Goal: Check status: Check status

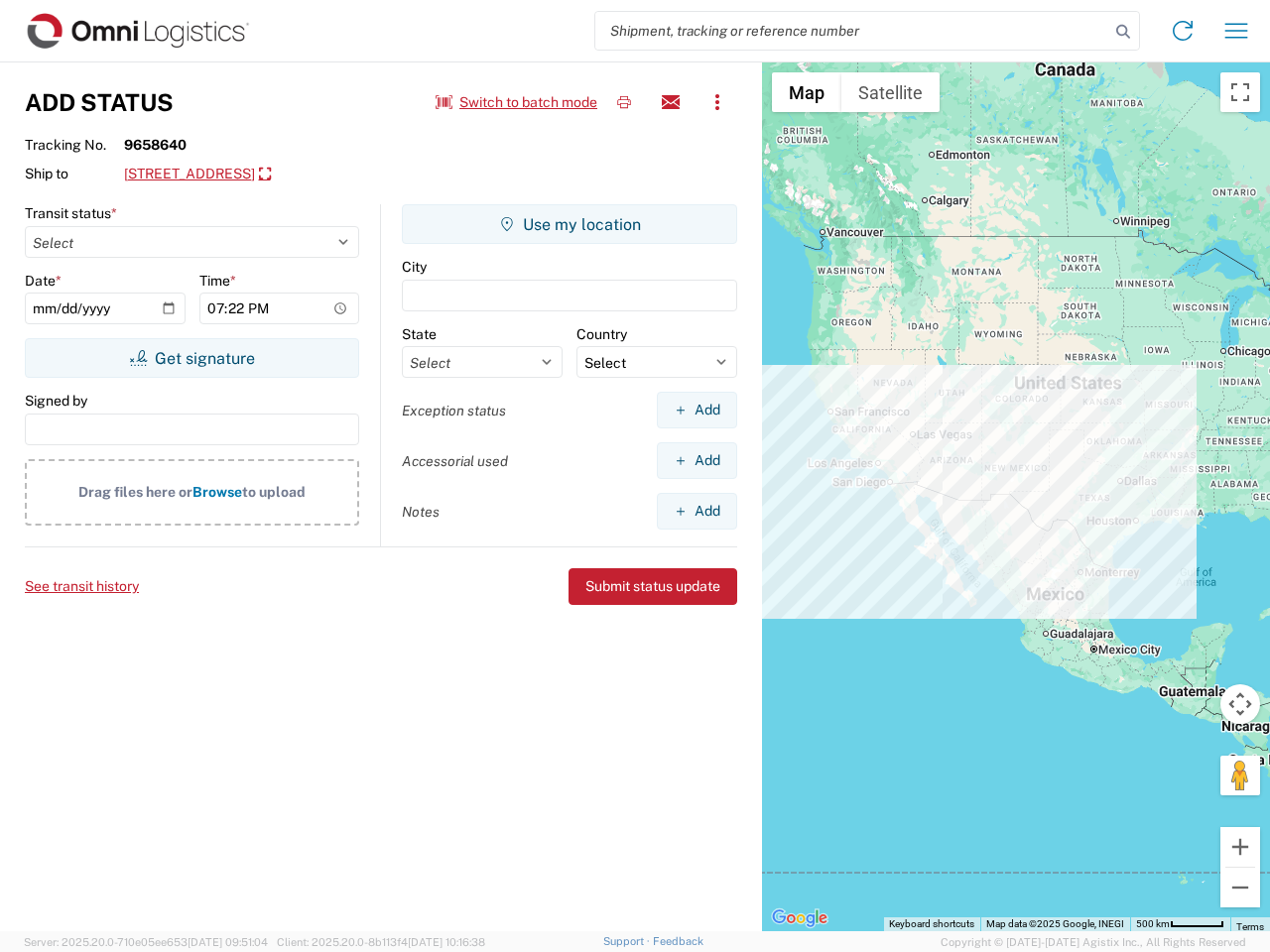
click at [852, 31] on input "search" at bounding box center [852, 31] width 514 height 38
click at [1123, 32] on icon at bounding box center [1123, 32] width 28 height 28
click at [1182, 31] on icon at bounding box center [1183, 31] width 32 height 32
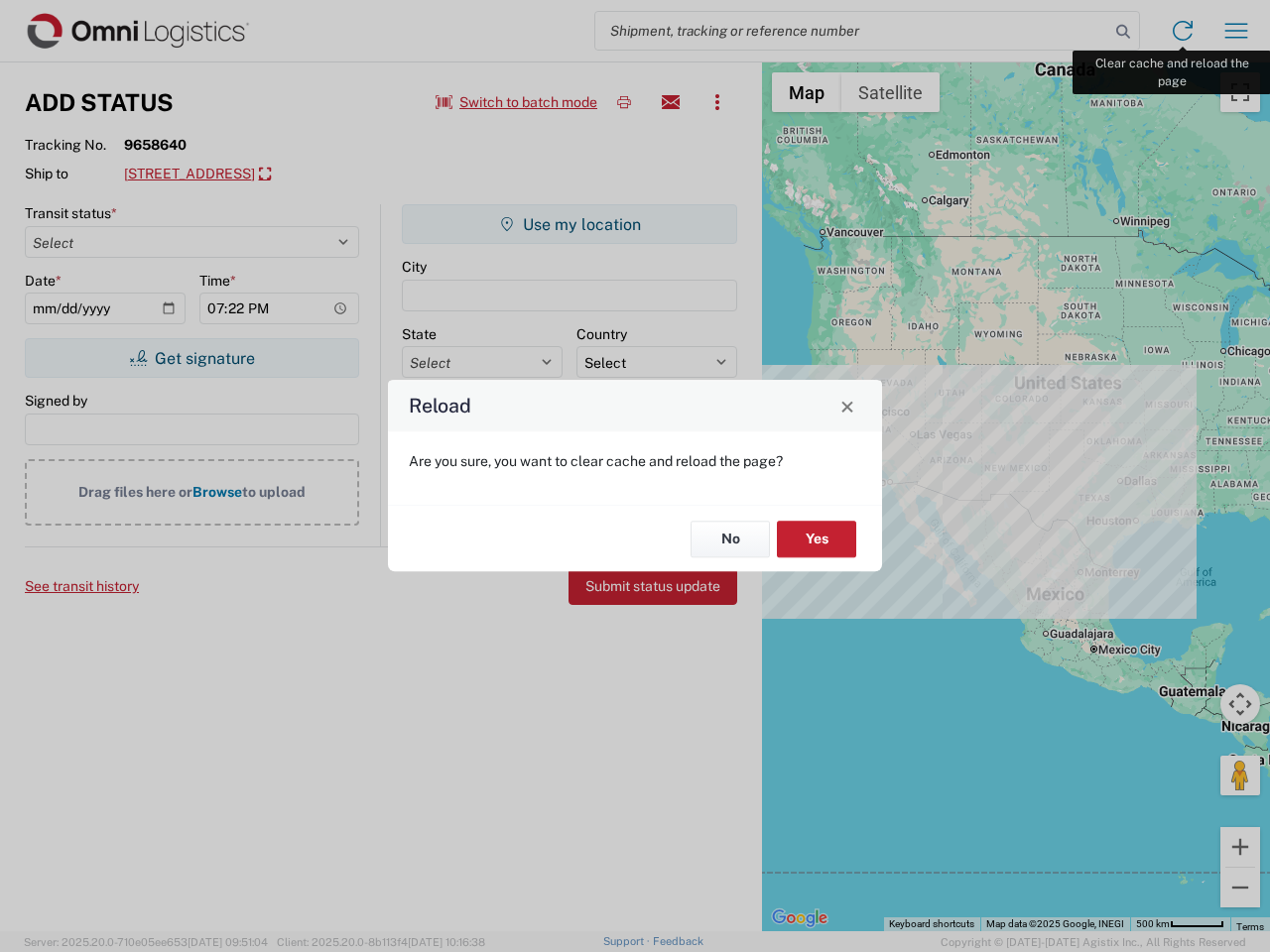
click at [1236, 31] on div "Reload Are you sure, you want to clear cache and reload the page? No Yes" at bounding box center [635, 476] width 1270 height 952
click at [517, 102] on div "Reload Are you sure, you want to clear cache and reload the page? No Yes" at bounding box center [635, 476] width 1270 height 952
click at [625, 102] on div "Reload Are you sure, you want to clear cache and reload the page? No Yes" at bounding box center [635, 476] width 1270 height 952
click at [670, 102] on div "Reload Are you sure, you want to clear cache and reload the page? No Yes" at bounding box center [635, 476] width 1270 height 952
click at [717, 102] on div "Reload Are you sure, you want to clear cache and reload the page? No Yes" at bounding box center [635, 476] width 1270 height 952
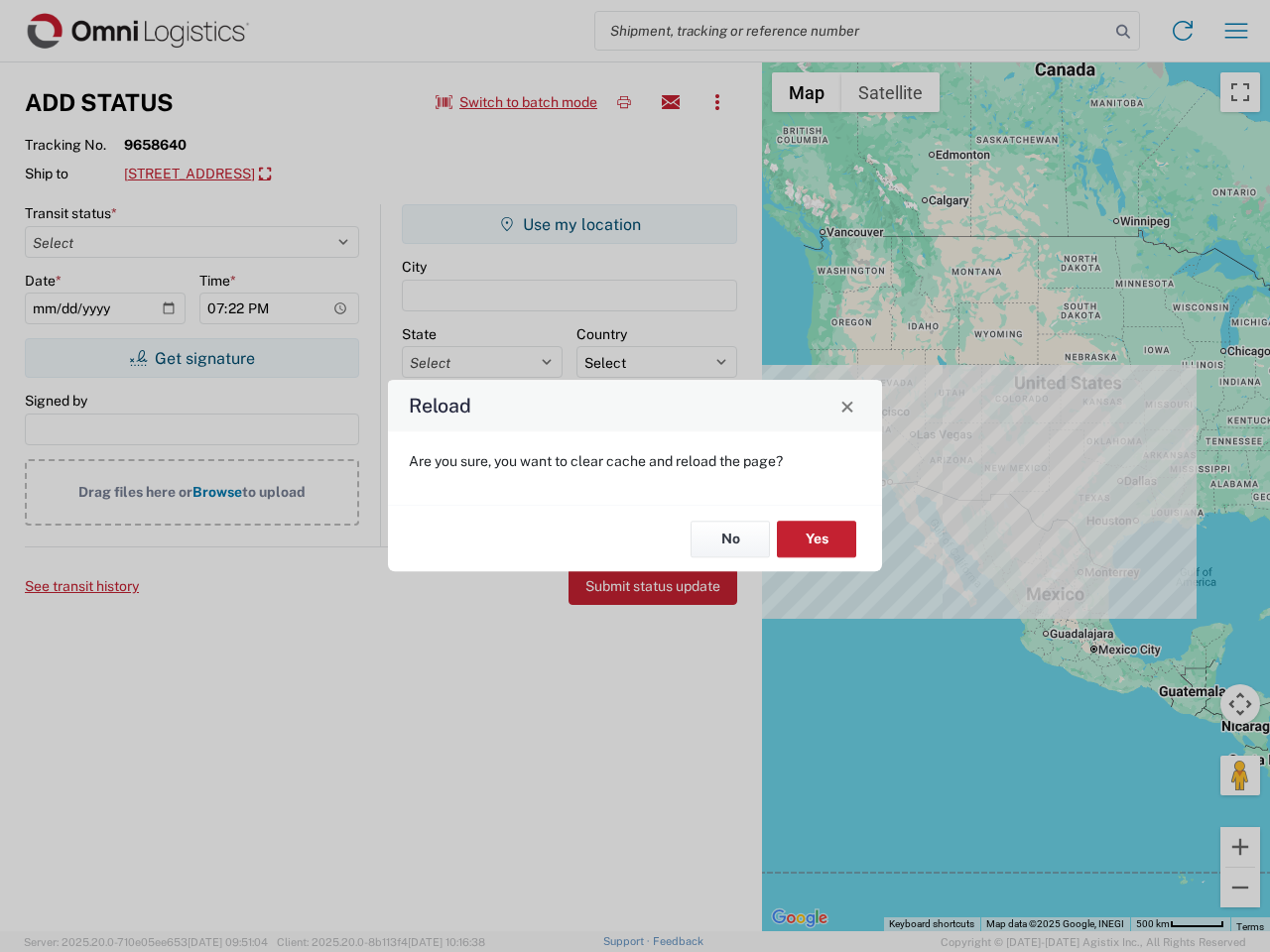
click at [283, 175] on div "Reload Are you sure, you want to clear cache and reload the page? No Yes" at bounding box center [635, 476] width 1270 height 952
click at [192, 358] on div "Reload Are you sure, you want to clear cache and reload the page? No Yes" at bounding box center [635, 476] width 1270 height 952
